Goal: Find specific page/section: Find specific page/section

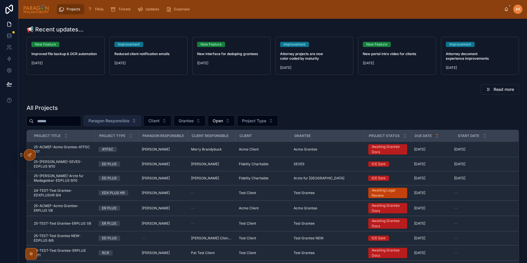
click at [117, 121] on span "Paragon Responsible" at bounding box center [109, 121] width 41 height 6
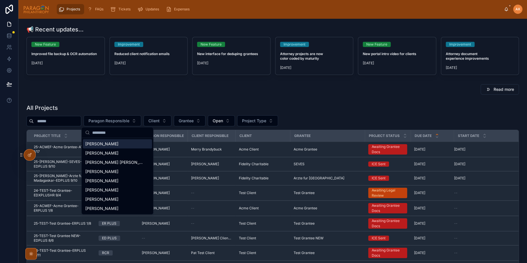
click at [104, 145] on span "Andrzej Kozlowski" at bounding box center [101, 144] width 33 height 6
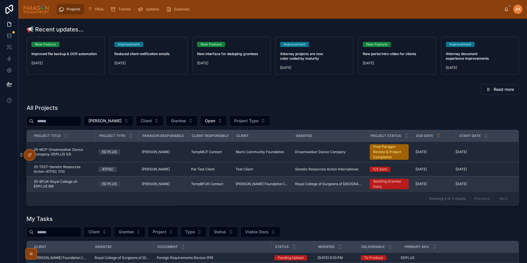
click at [129, 183] on div "ED PLUS" at bounding box center [117, 183] width 36 height 5
